Goal: Transaction & Acquisition: Purchase product/service

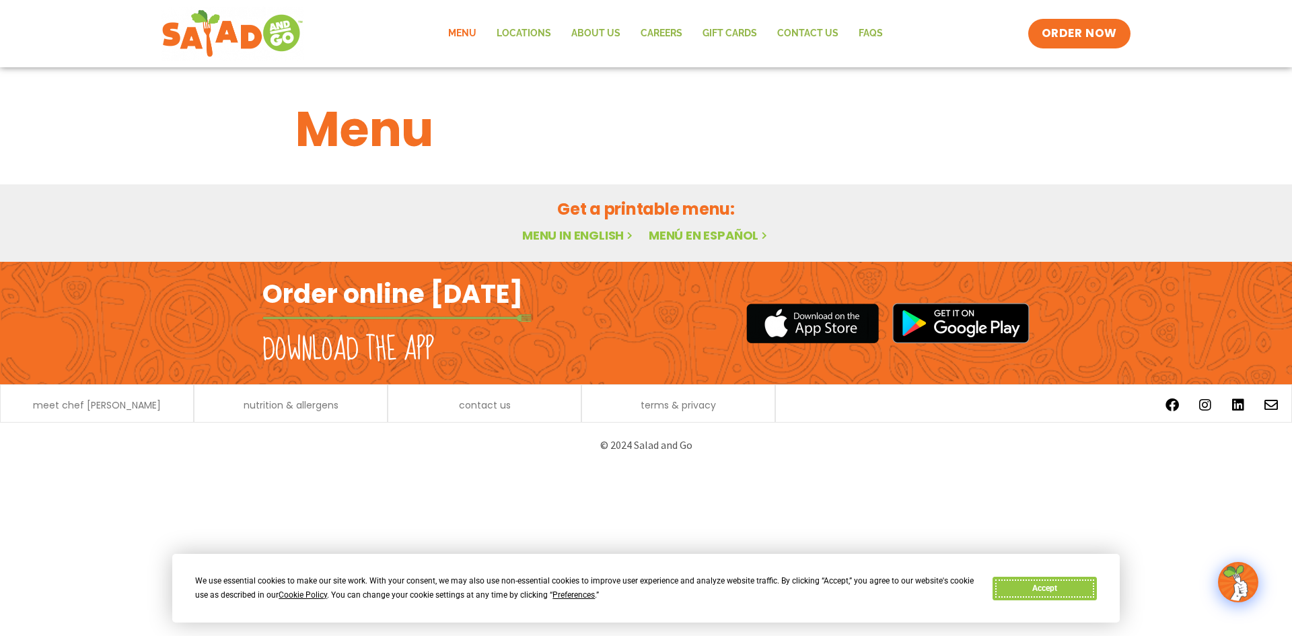
click at [1064, 594] on button "Accept" at bounding box center [1045, 589] width 104 height 24
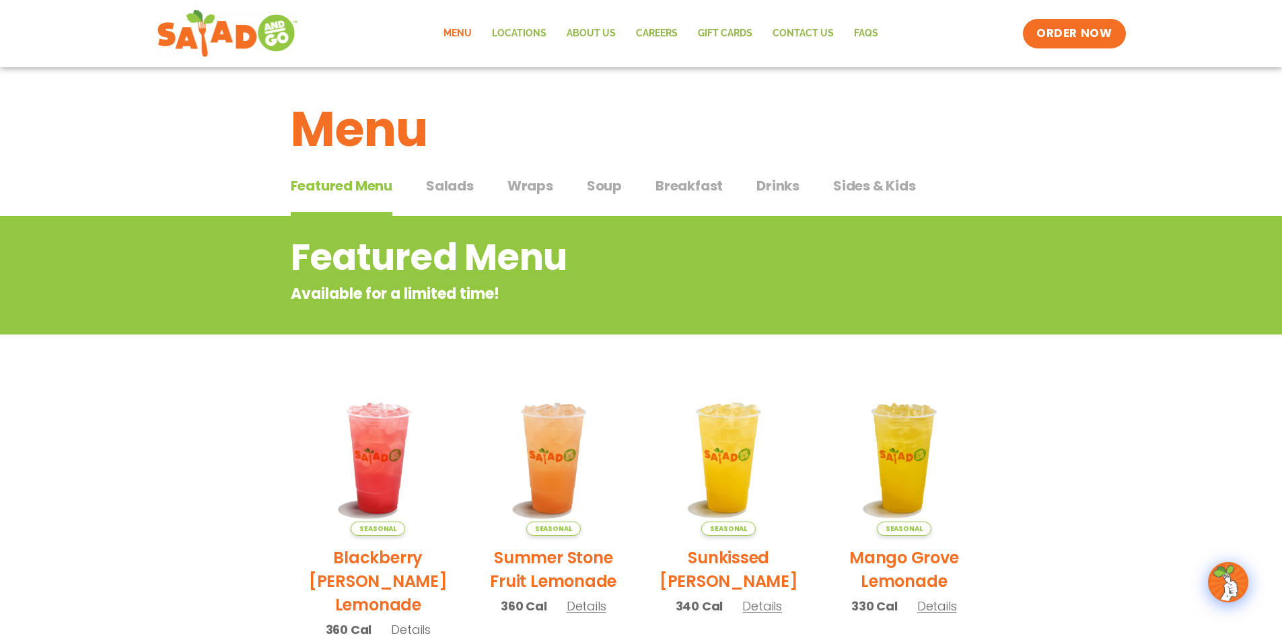
click at [436, 188] on span "Salads" at bounding box center [450, 186] width 48 height 20
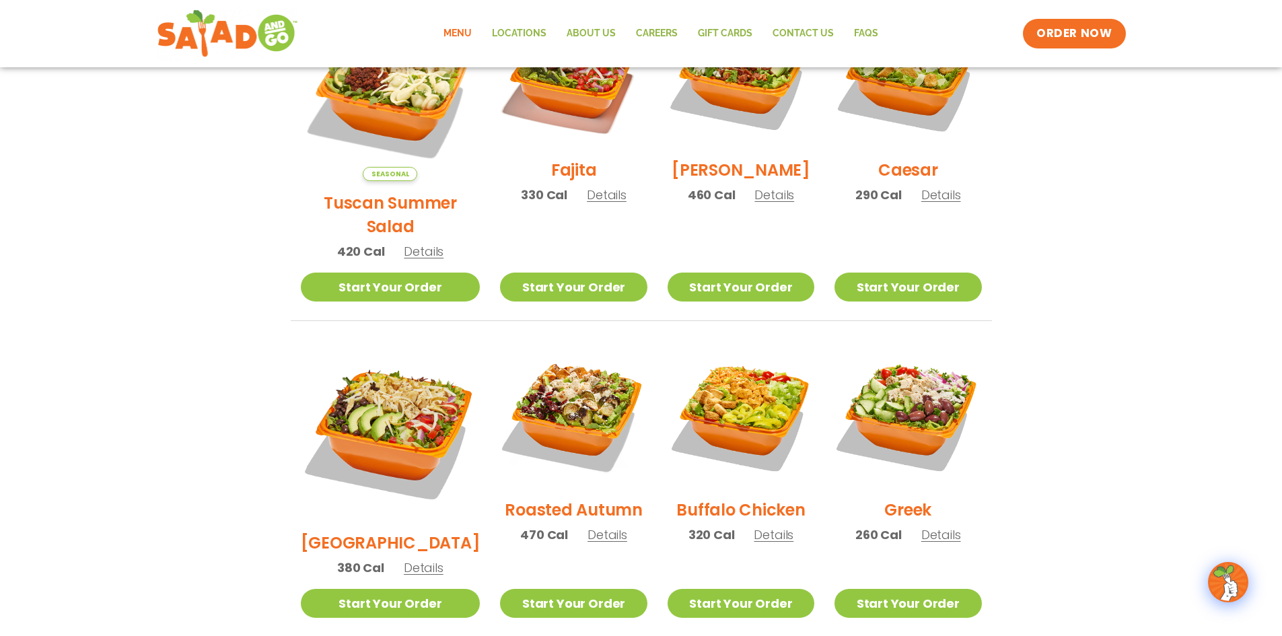
scroll to position [471, 0]
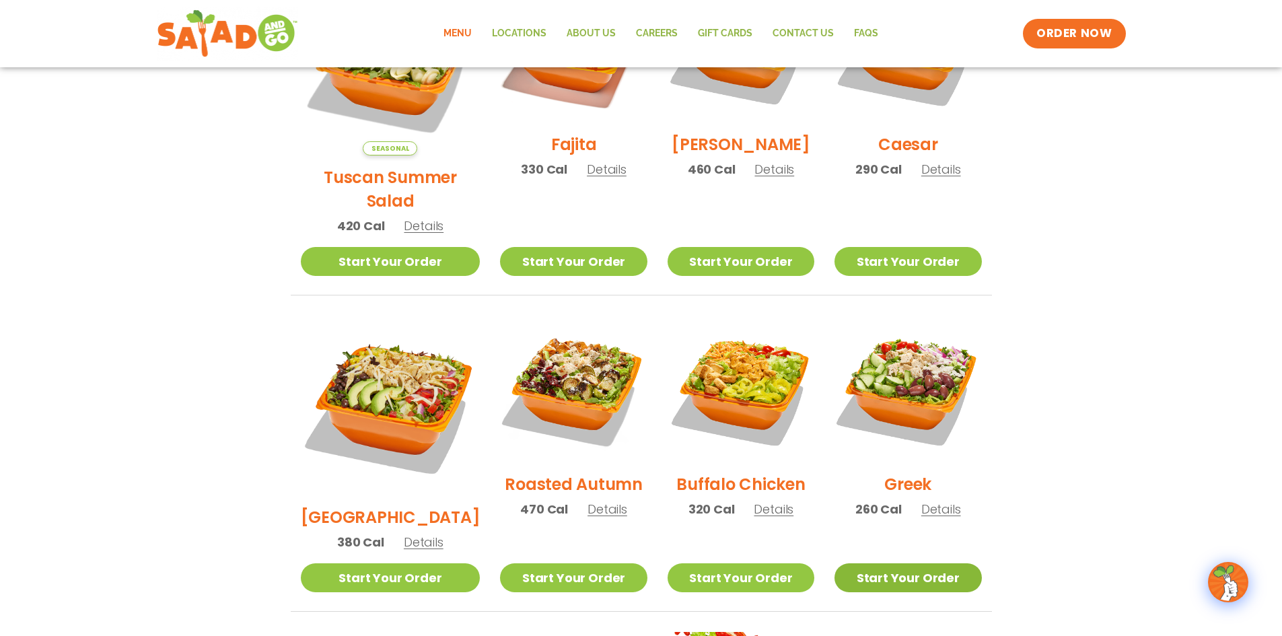
click at [922, 563] on link "Start Your Order" at bounding box center [908, 577] width 147 height 29
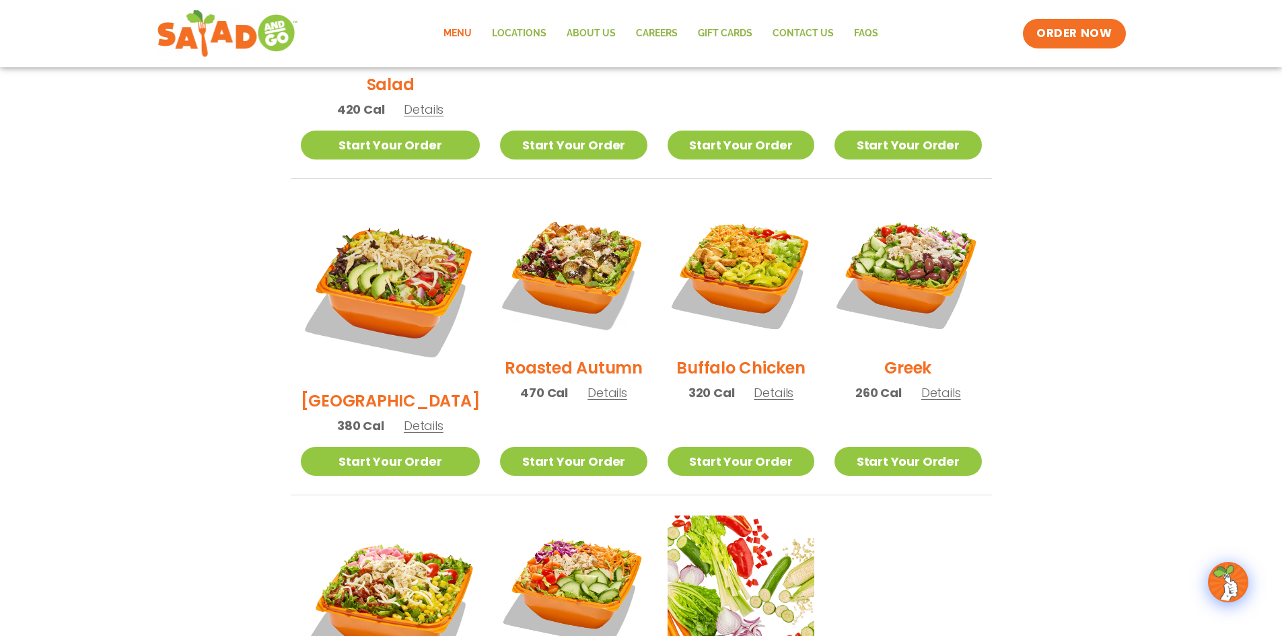
scroll to position [606, 0]
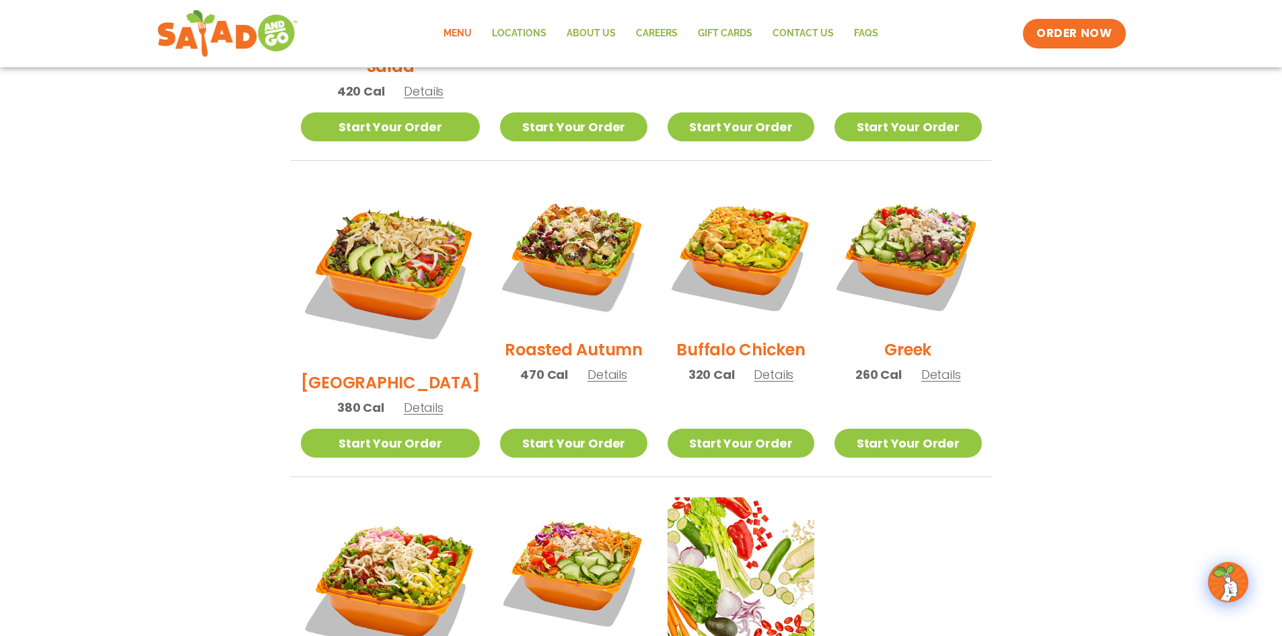
click at [937, 366] on span "Details" at bounding box center [942, 374] width 40 height 17
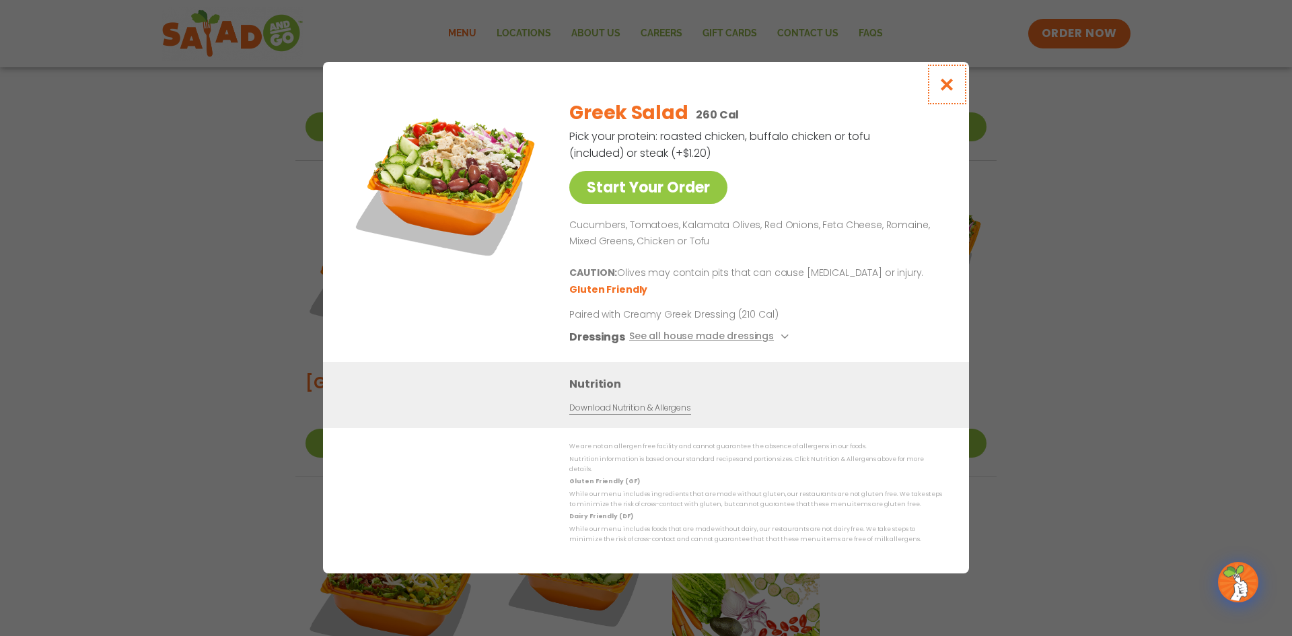
click at [950, 85] on icon "Close modal" at bounding box center [947, 84] width 17 height 14
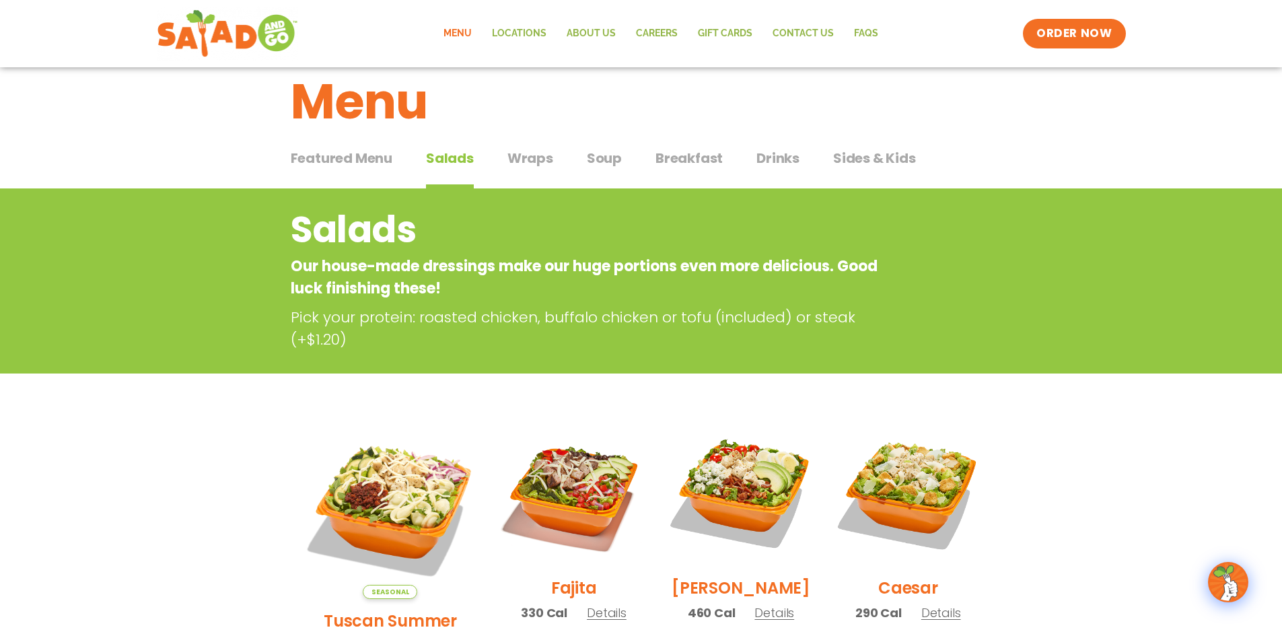
scroll to position [0, 0]
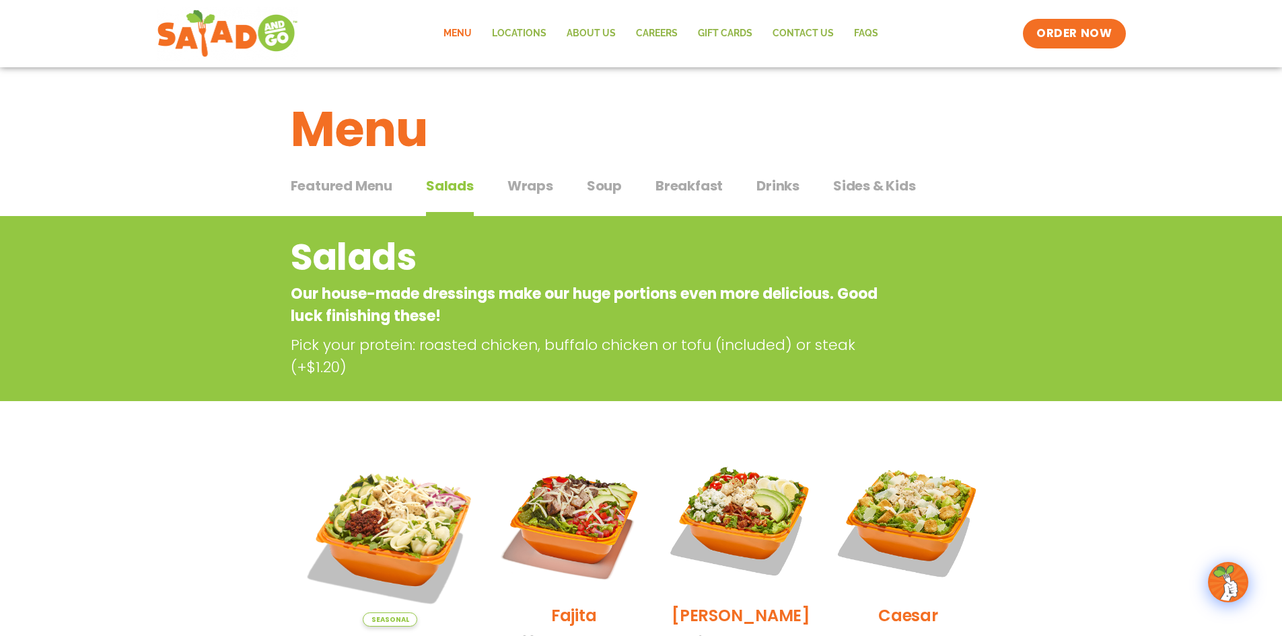
click at [526, 182] on span "Wraps" at bounding box center [531, 186] width 46 height 20
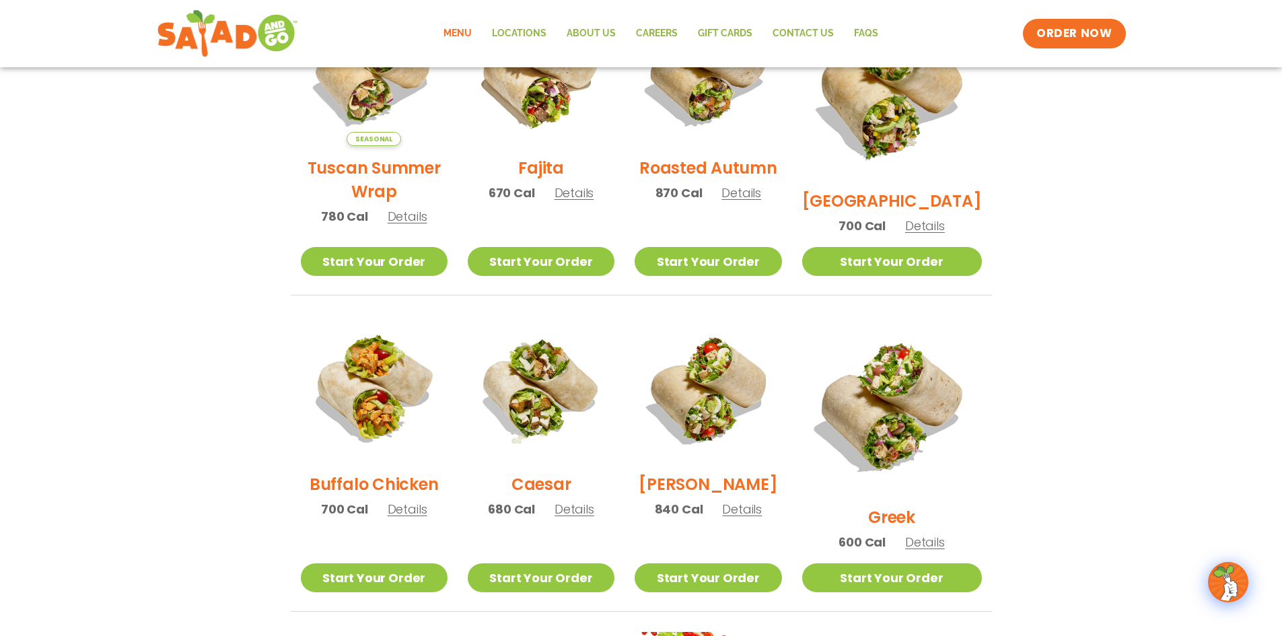
scroll to position [471, 0]
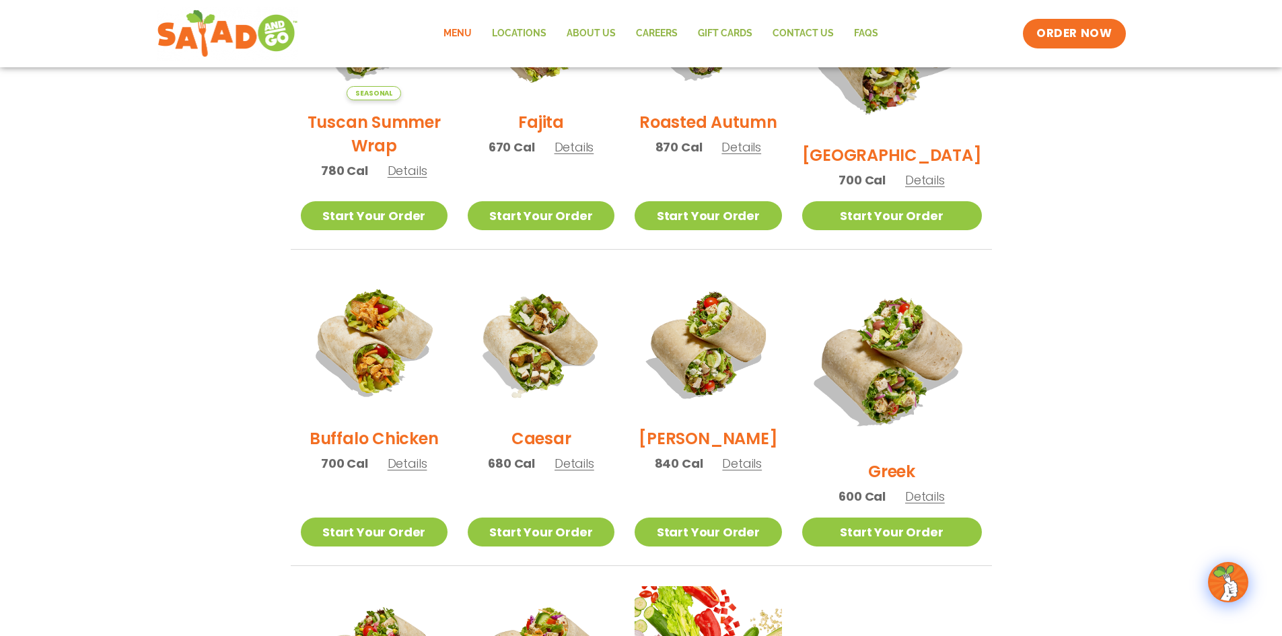
click at [933, 488] on span "Details" at bounding box center [925, 496] width 40 height 17
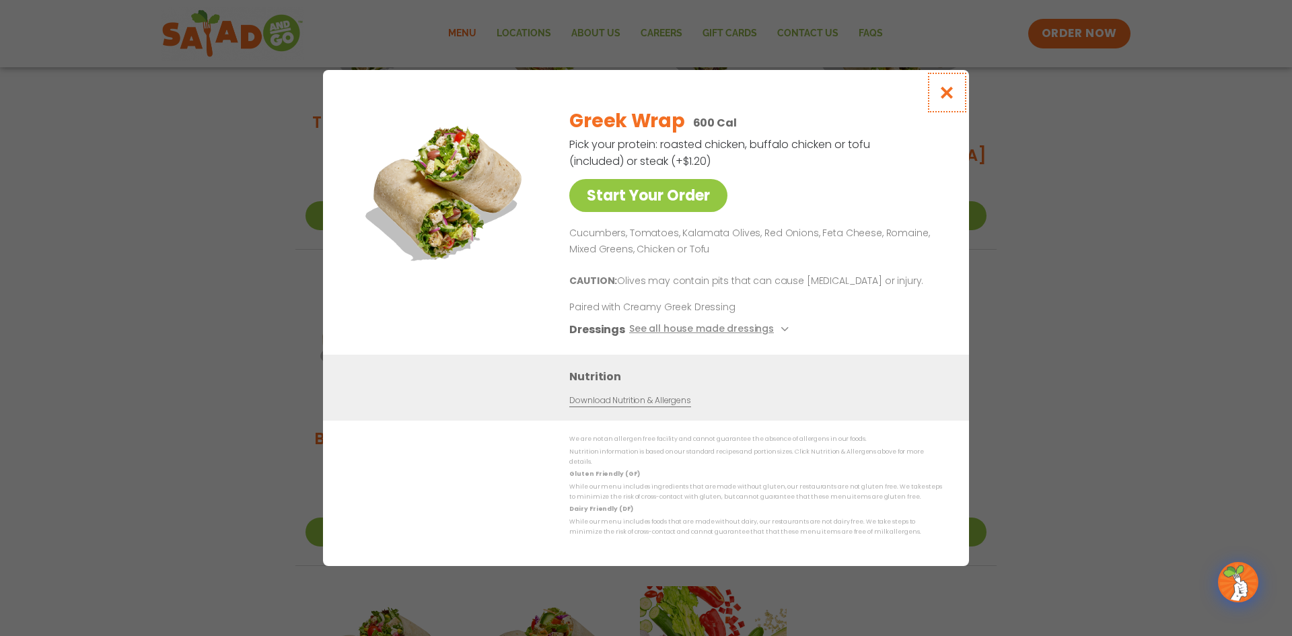
click at [951, 97] on icon "Close modal" at bounding box center [947, 92] width 17 height 14
